Goal: Contribute content

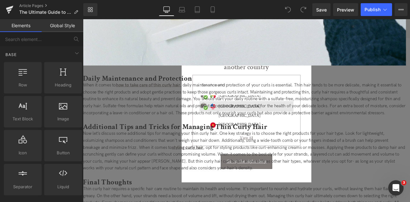
scroll to position [1237, 0]
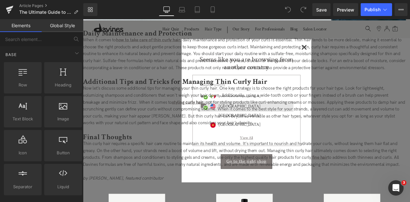
click at [344, 53] on p "When it comes to how to take care of thin curly hair , daily maintenance and pr…" at bounding box center [274, 60] width 382 height 41
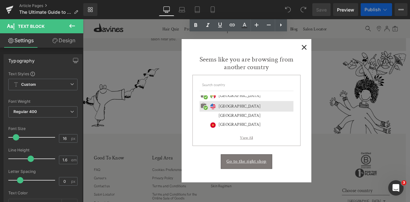
click at [344, 53] on span "×" at bounding box center [345, 52] width 7 height 8
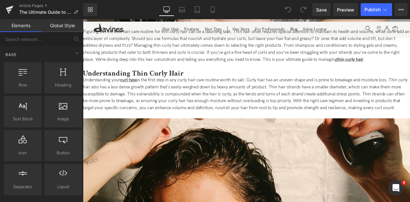
scroll to position [137, 0]
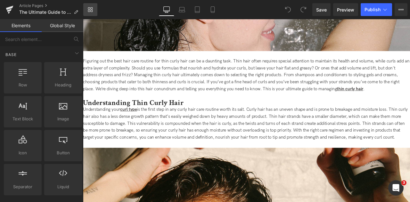
click at [97, 10] on link "Library" at bounding box center [90, 9] width 14 height 13
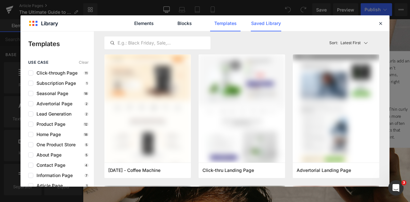
click at [260, 25] on link "Saved Library" at bounding box center [266, 23] width 30 height 16
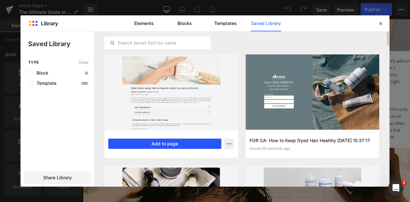
click at [189, 148] on button "Add to page" at bounding box center [164, 144] width 113 height 10
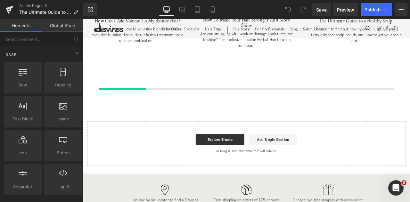
scroll to position [1730, 0]
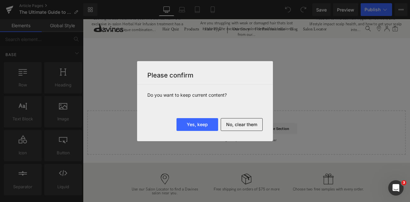
drag, startPoint x: 255, startPoint y: 121, endPoint x: 231, endPoint y: 148, distance: 35.1
click at [255, 121] on button "No, clear them" at bounding box center [242, 124] width 42 height 13
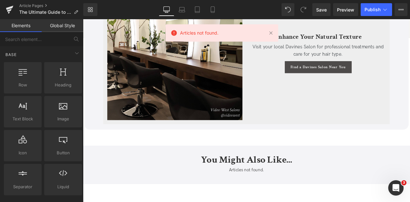
scroll to position [2117, 0]
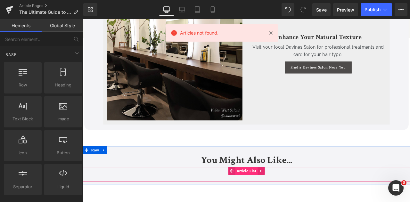
click at [270, 194] on span "Article List" at bounding box center [276, 199] width 27 height 10
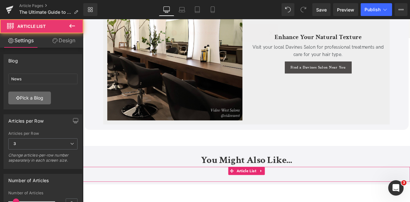
click at [19, 97] on icon at bounding box center [18, 98] width 4 height 4
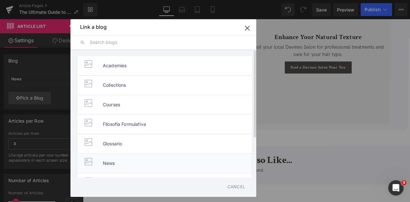
click at [105, 154] on span "News" at bounding box center [109, 163] width 12 height 19
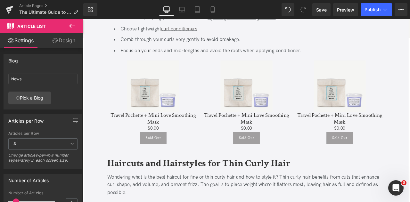
scroll to position [646, 0]
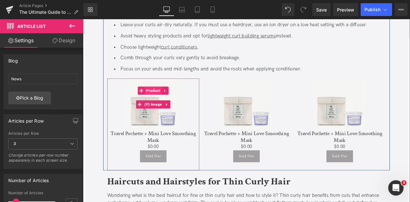
click at [162, 99] on span "Product" at bounding box center [166, 104] width 20 height 10
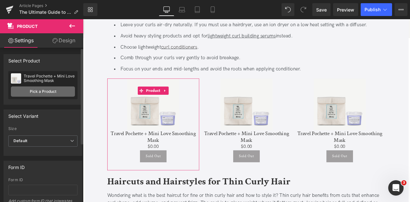
click at [40, 91] on link "Pick a Product" at bounding box center [43, 91] width 64 height 10
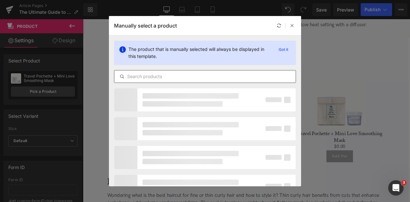
click at [194, 76] on input "text" at bounding box center [204, 77] width 181 height 8
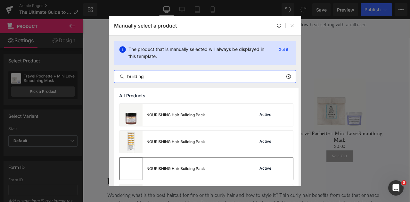
scroll to position [26, 0]
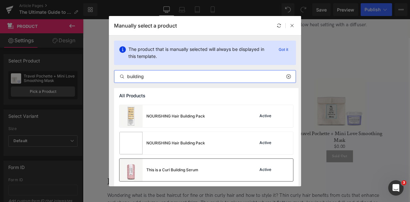
type input "building"
click at [177, 167] on div "This is a Curl Building Serum" at bounding box center [172, 170] width 52 height 6
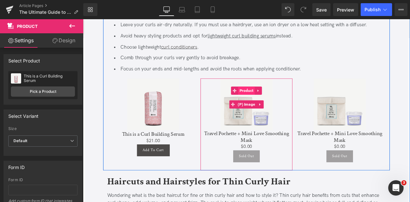
click at [274, 100] on span "Product" at bounding box center [277, 104] width 20 height 10
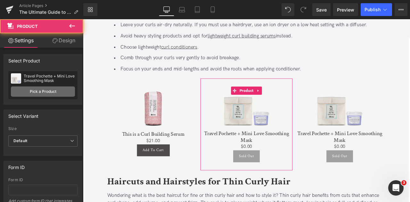
click at [54, 91] on link "Pick a Product" at bounding box center [43, 91] width 64 height 10
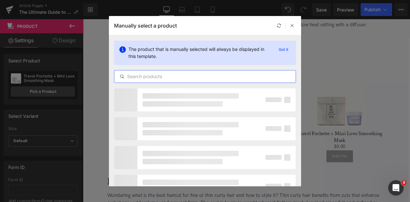
click at [194, 75] on input "text" at bounding box center [204, 77] width 181 height 8
type input "mousse"
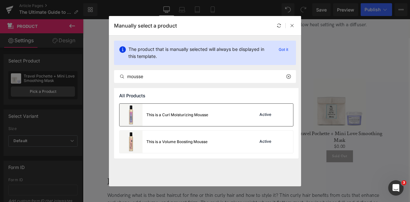
click at [202, 118] on div "This is a Curl Moisturizing Mousse" at bounding box center [163, 115] width 89 height 22
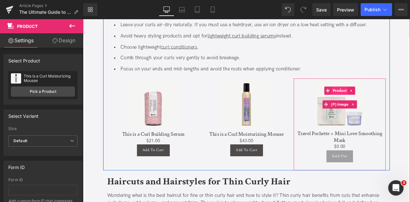
click at [385, 101] on span "Product" at bounding box center [387, 104] width 20 height 10
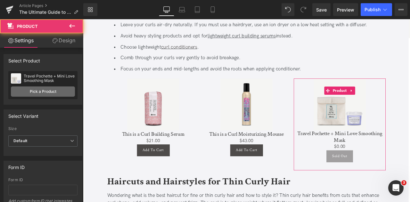
click at [53, 88] on link "Pick a Product" at bounding box center [43, 91] width 64 height 10
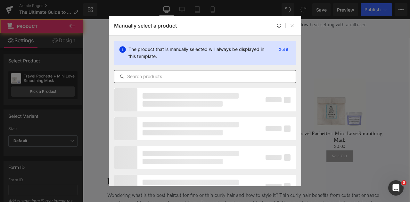
click at [185, 78] on input "text" at bounding box center [204, 77] width 181 height 8
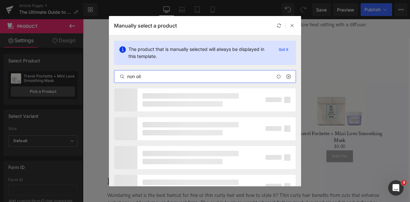
type input "non oil"
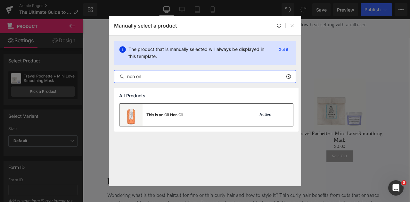
click at [156, 125] on div "This is an Oil Non Oil" at bounding box center [151, 115] width 64 height 22
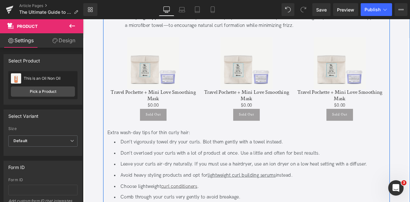
scroll to position [480, 0]
